Goal: Find specific page/section: Find specific page/section

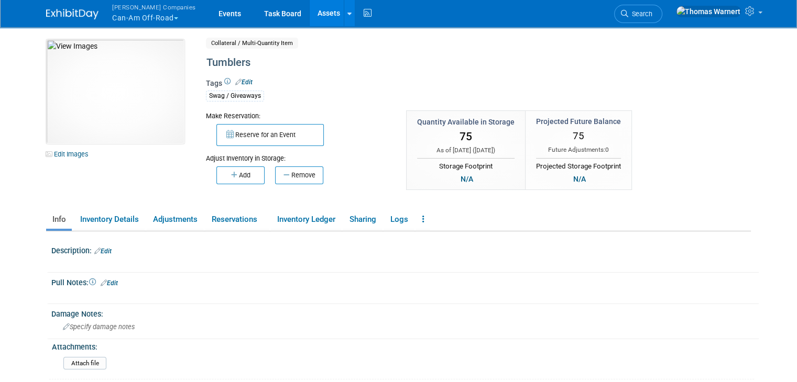
drag, startPoint x: 151, startPoint y: 13, endPoint x: 154, endPoint y: 27, distance: 13.9
click at [151, 13] on button "Warnert Companies Can-Am Off-Road" at bounding box center [160, 13] width 98 height 27
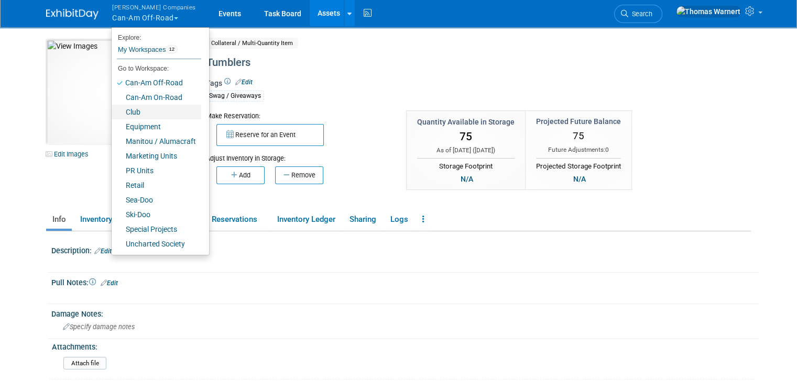
click at [139, 110] on link "Club" at bounding box center [157, 112] width 90 height 15
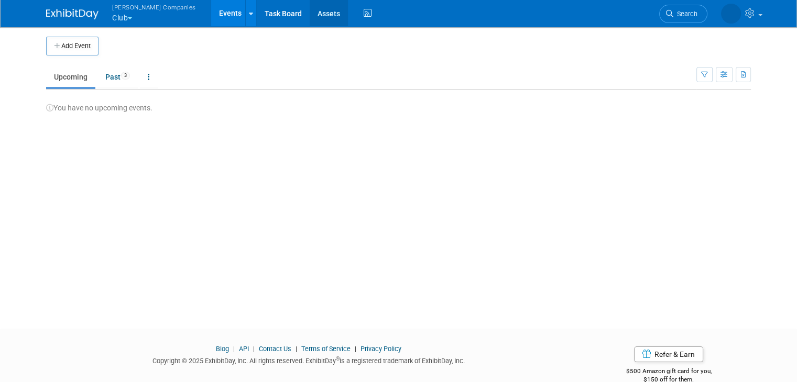
click at [310, 16] on link "Assets" at bounding box center [329, 13] width 38 height 26
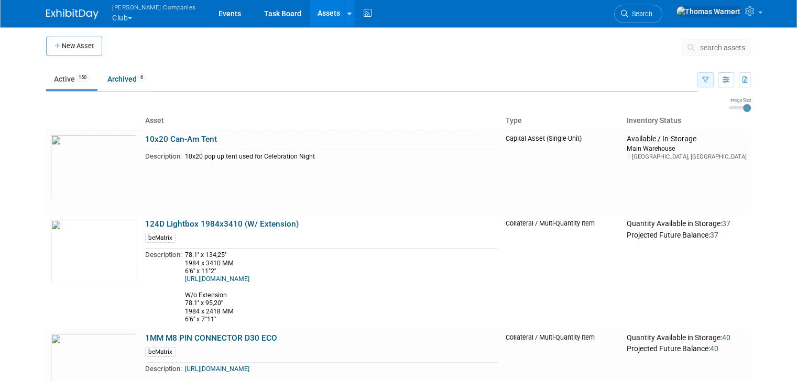
click at [711, 84] on button "button" at bounding box center [705, 79] width 16 height 15
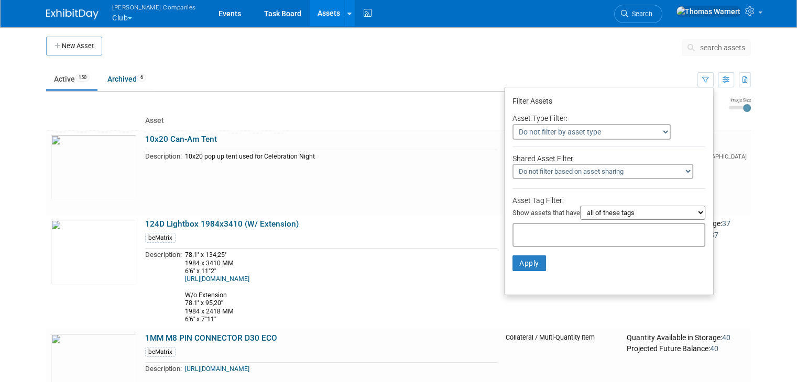
click at [554, 228] on input "text" at bounding box center [560, 233] width 84 height 10
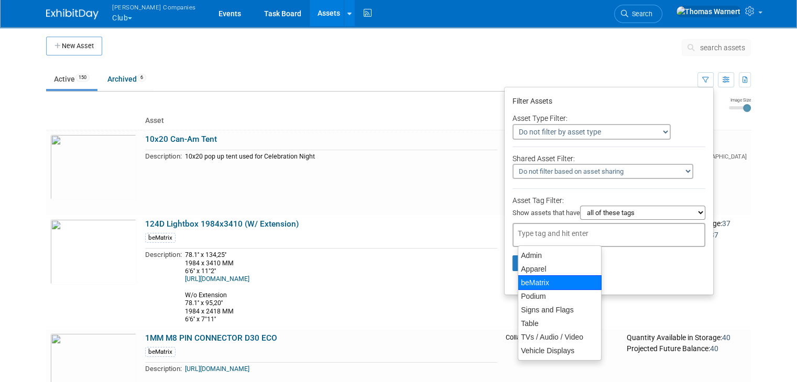
click at [543, 283] on div "beMatrix" at bounding box center [560, 283] width 84 height 15
type input "beMatrix"
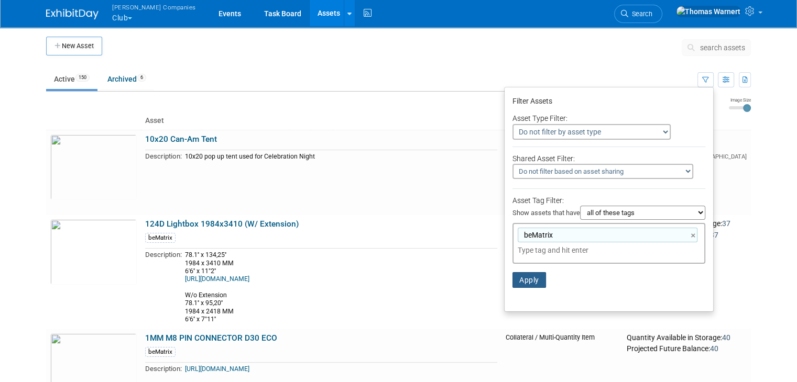
click at [534, 281] on button "Apply" at bounding box center [529, 280] width 34 height 16
